Goal: Transaction & Acquisition: Purchase product/service

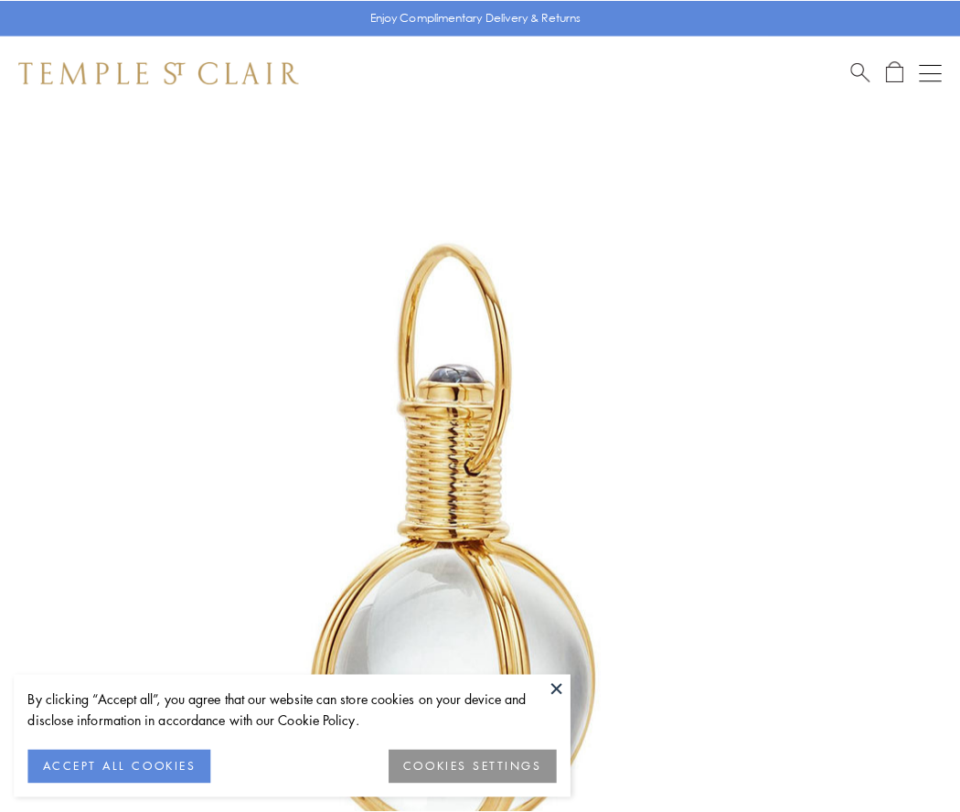
scroll to position [477, 0]
